Goal: Understand process/instructions: Learn how to perform a task or action

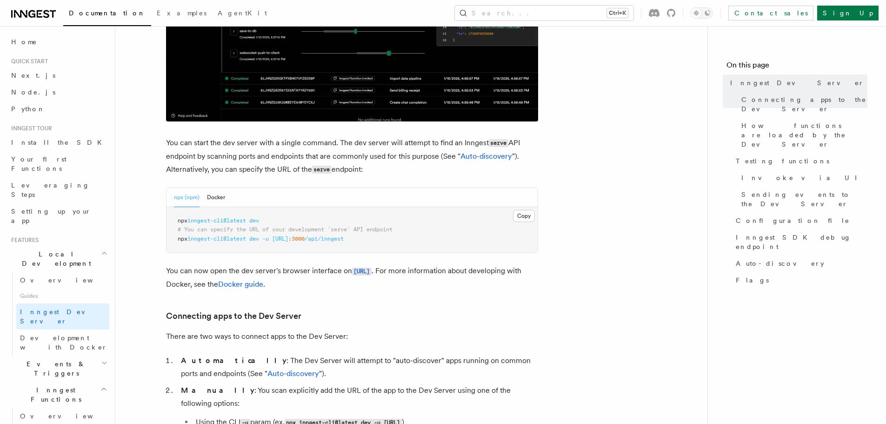
scroll to position [326, 0]
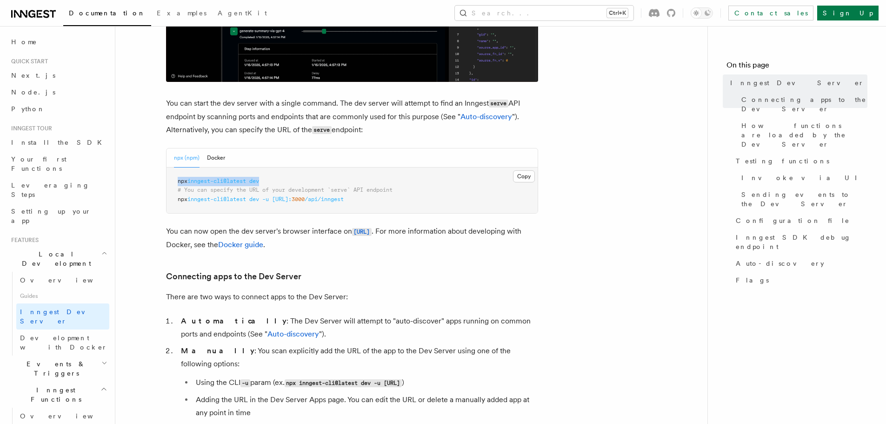
drag, startPoint x: 270, startPoint y: 182, endPoint x: 178, endPoint y: 183, distance: 92.1
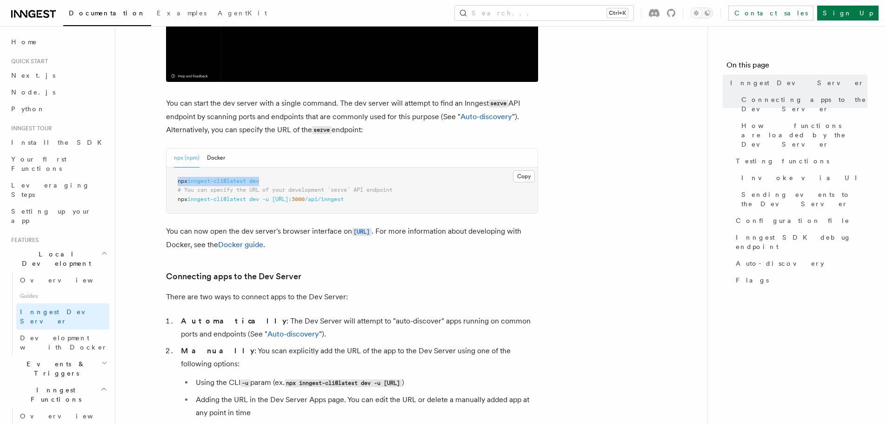
click at [178, 183] on pre "npx inngest-cli@latest dev # You can specify the URL of your development `serve…" at bounding box center [352, 191] width 371 height 46
copy span "npx inngest-cli@latest dev"
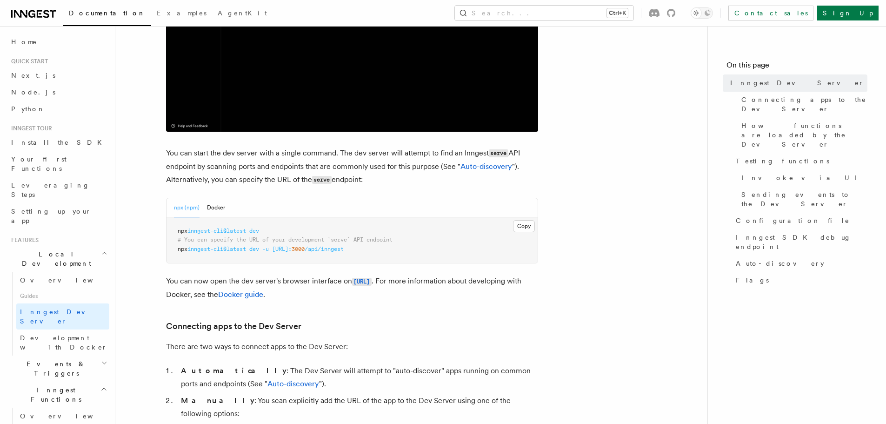
scroll to position [279, 0]
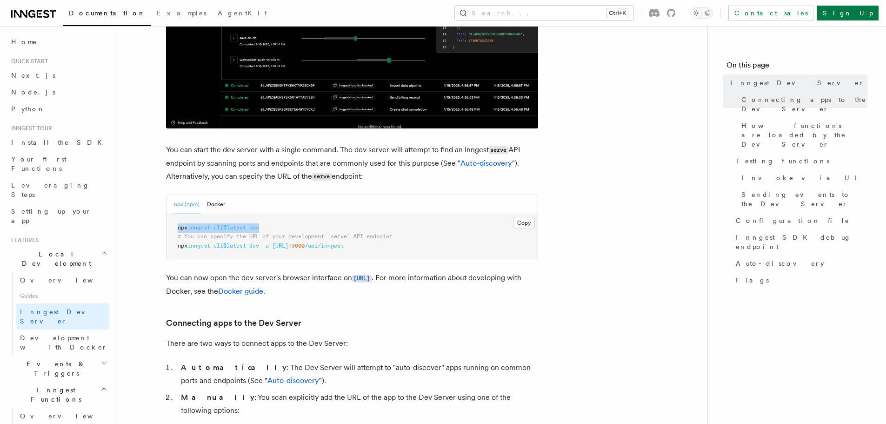
drag, startPoint x: 267, startPoint y: 228, endPoint x: 172, endPoint y: 228, distance: 95.4
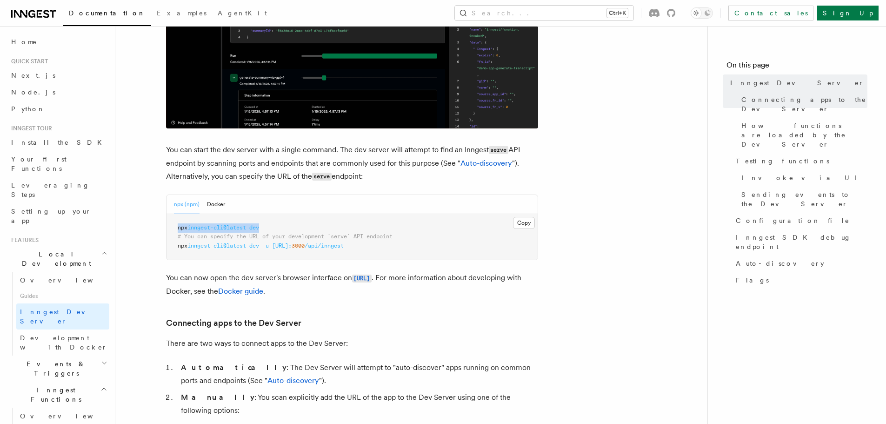
click at [172, 228] on pre "npx inngest-cli@latest dev # You can specify the URL of your development `serve…" at bounding box center [352, 237] width 371 height 46
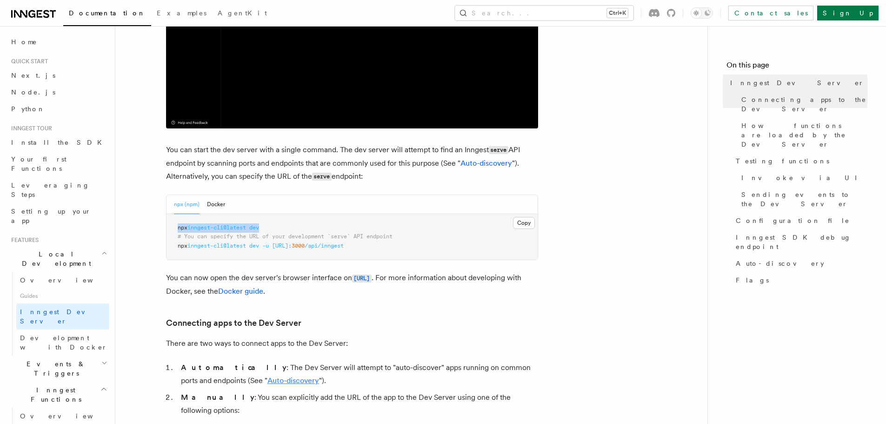
copy span "npx inngest-cli@latest dev"
